Goal: Task Accomplishment & Management: Complete application form

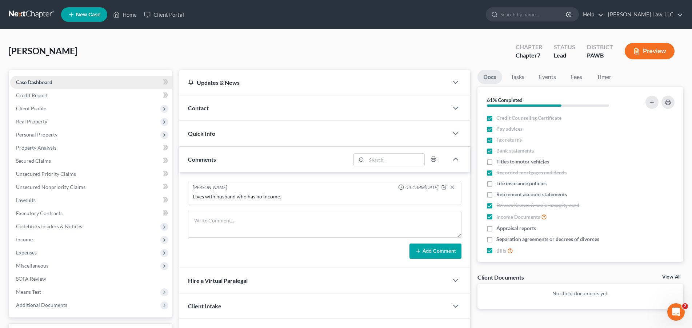
click at [54, 84] on link "Case Dashboard" at bounding box center [91, 82] width 162 height 13
click at [44, 108] on span "Client Profile" at bounding box center [31, 108] width 30 height 6
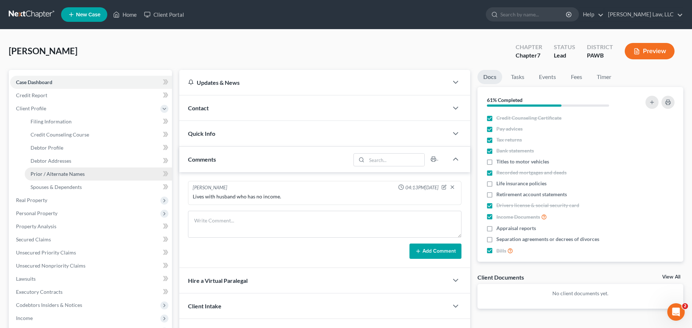
click at [74, 172] on span "Prior / Alternate Names" at bounding box center [58, 174] width 54 height 6
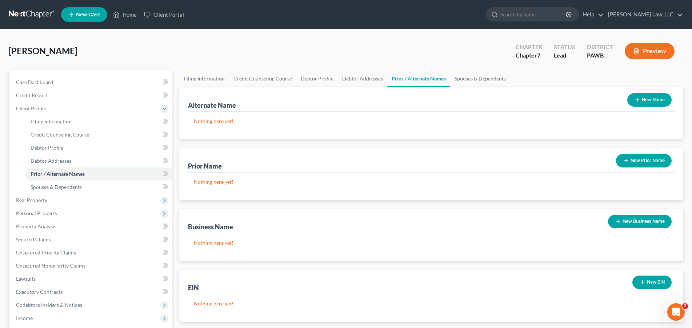
click at [641, 162] on button "New Prior Name" at bounding box center [644, 160] width 56 height 13
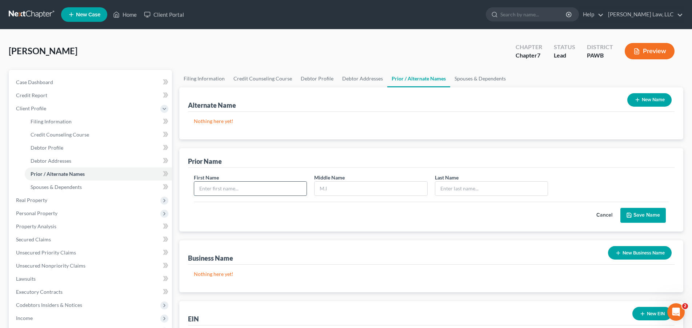
click at [242, 190] on input "text" at bounding box center [250, 189] width 113 height 14
type input "m"
type input "[PERSON_NAME]"
click at [328, 188] on input "text" at bounding box center [371, 189] width 113 height 14
type input "[PERSON_NAME]"
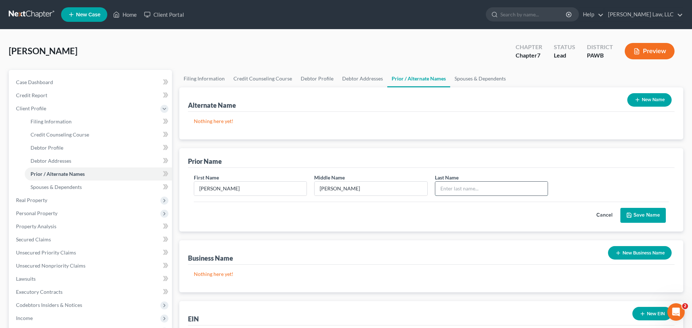
click at [457, 187] on input "text" at bounding box center [491, 189] width 113 height 14
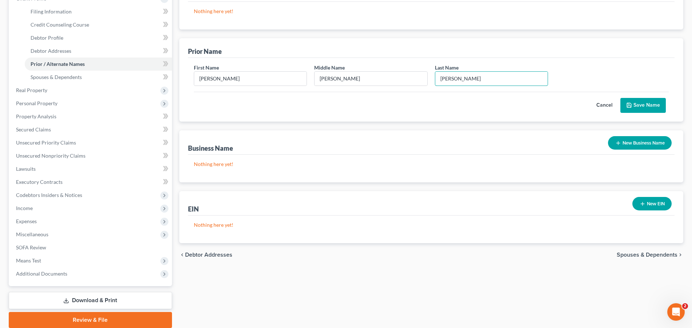
scroll to position [111, 0]
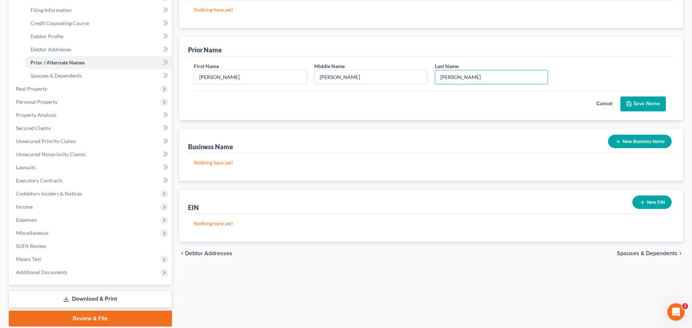
type input "[PERSON_NAME]"
click at [646, 103] on button "Save Name" at bounding box center [643, 103] width 45 height 15
